Goal: Navigation & Orientation: Go to known website

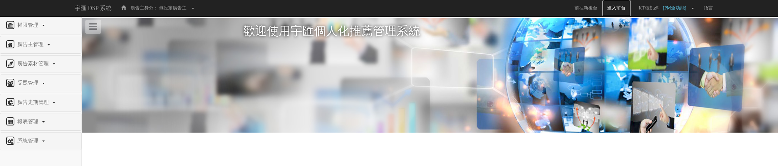
click at [624, 6] on link "進入前台" at bounding box center [617, 8] width 28 height 16
click at [194, 9] on span at bounding box center [193, 8] width 3 height 1
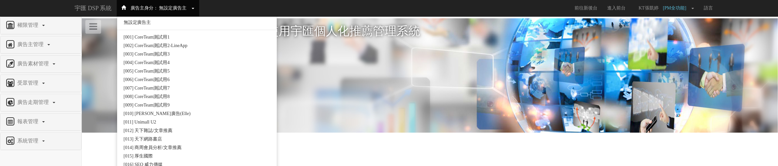
click at [194, 9] on span at bounding box center [193, 8] width 3 height 1
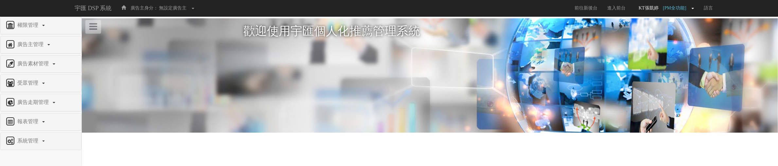
click at [689, 8] on span "[PM全功能]" at bounding box center [676, 8] width 27 height 5
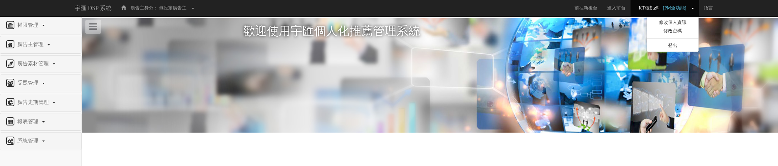
click at [689, 8] on span "[PM全功能]" at bounding box center [676, 8] width 27 height 5
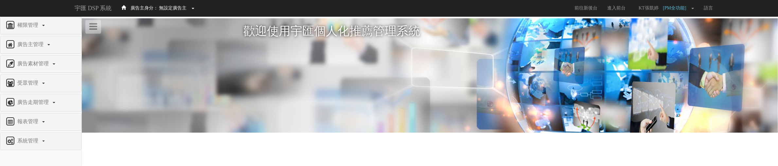
click at [182, 10] on span "無設定廣告主" at bounding box center [172, 8] width 27 height 5
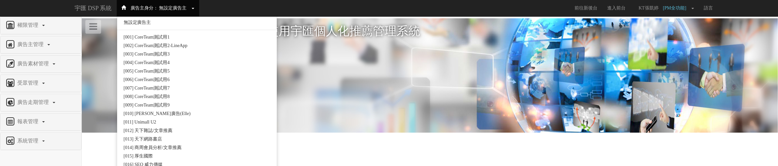
click at [182, 10] on span "無設定廣告主" at bounding box center [172, 8] width 27 height 5
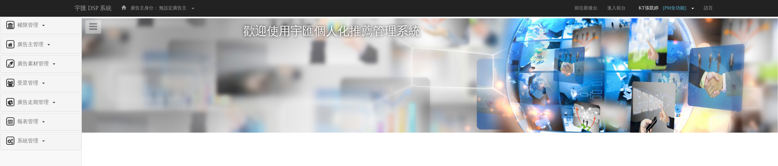
click at [668, 11] on link "KT張凱婷 [PM全功能]" at bounding box center [665, 8] width 68 height 16
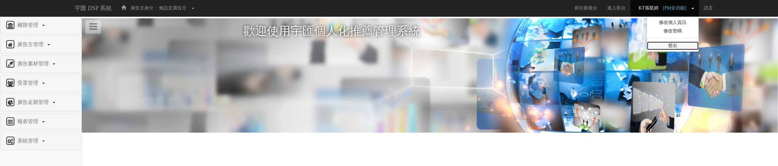
click at [679, 43] on link "登出" at bounding box center [673, 46] width 52 height 9
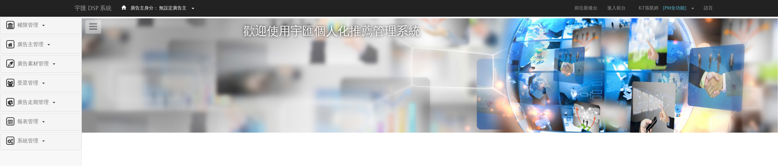
click at [164, 9] on span "無設定廣告主" at bounding box center [172, 8] width 27 height 5
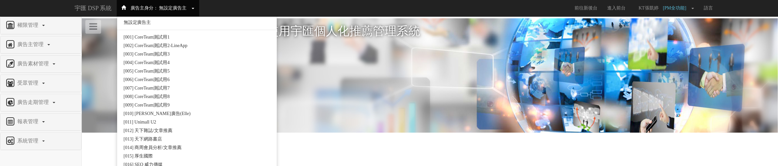
click at [164, 9] on span "無設定廣告主" at bounding box center [172, 8] width 27 height 5
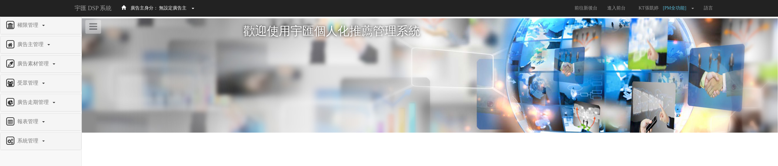
click at [166, 9] on span "無設定廣告主" at bounding box center [172, 8] width 27 height 5
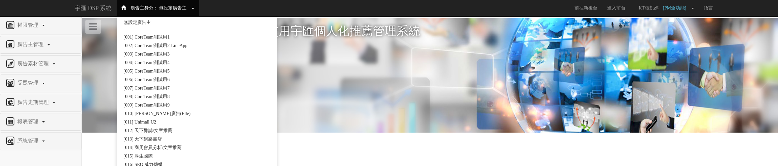
click at [167, 22] on link "無設定廣告主" at bounding box center [197, 22] width 160 height 9
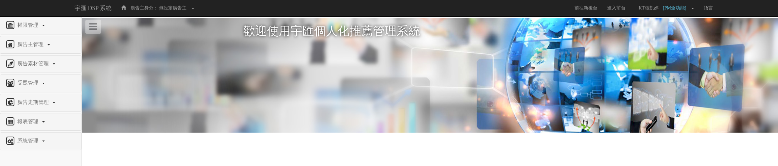
scroll to position [2, 0]
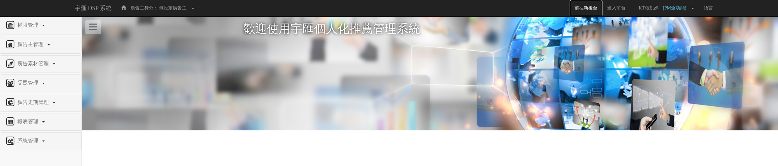
click at [588, 10] on link "前往新後台" at bounding box center [586, 8] width 33 height 16
click at [619, 10] on link "進入前台" at bounding box center [617, 8] width 28 height 16
